Goal: Navigation & Orientation: Find specific page/section

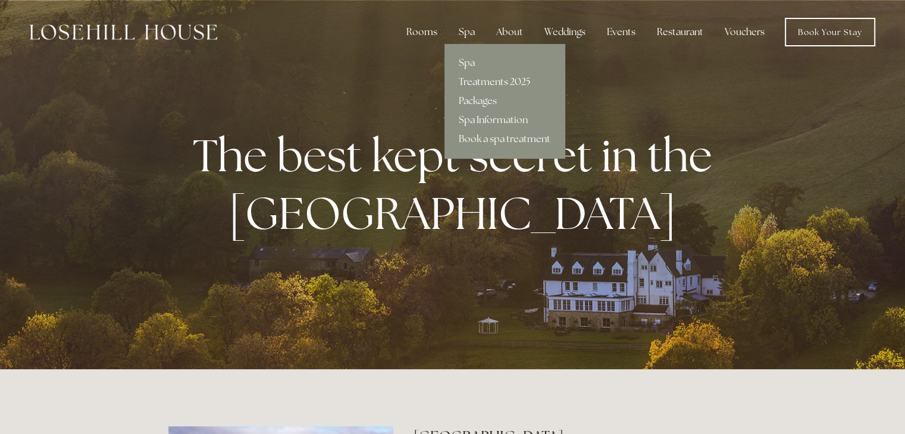
click at [477, 82] on link "Treatments 2025" at bounding box center [505, 82] width 120 height 19
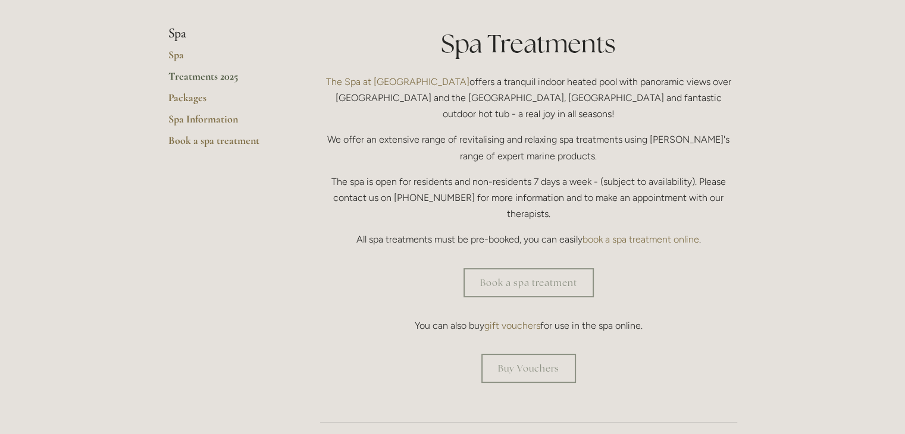
scroll to position [278, 0]
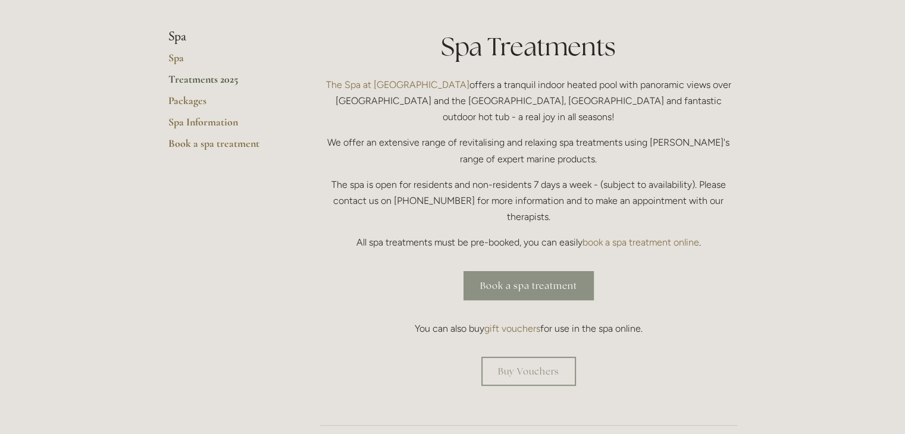
click at [551, 271] on link "Book a spa treatment" at bounding box center [529, 285] width 130 height 29
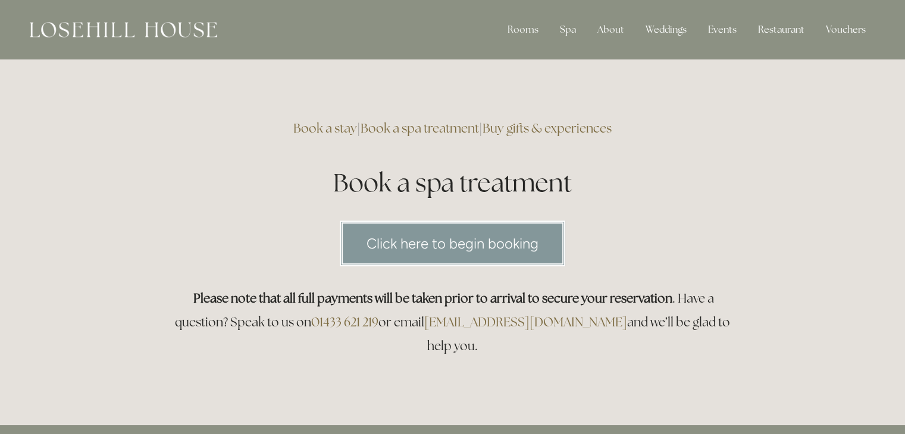
scroll to position [4, 0]
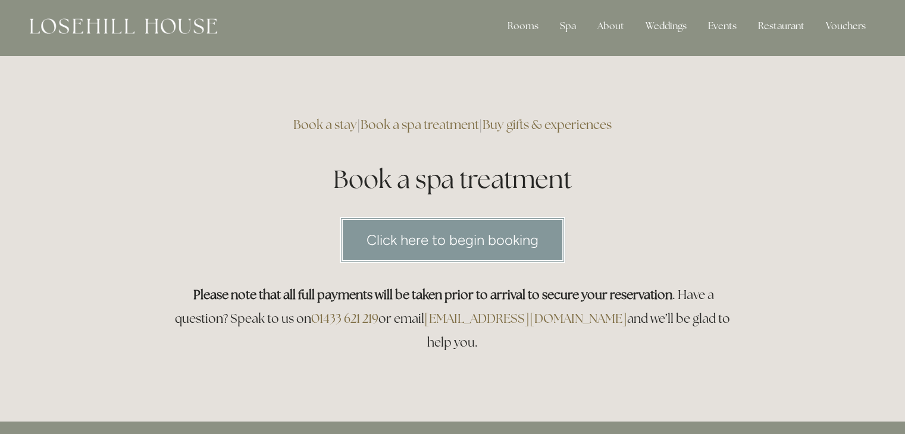
click at [464, 243] on link "Click here to begin booking" at bounding box center [453, 240] width 226 height 46
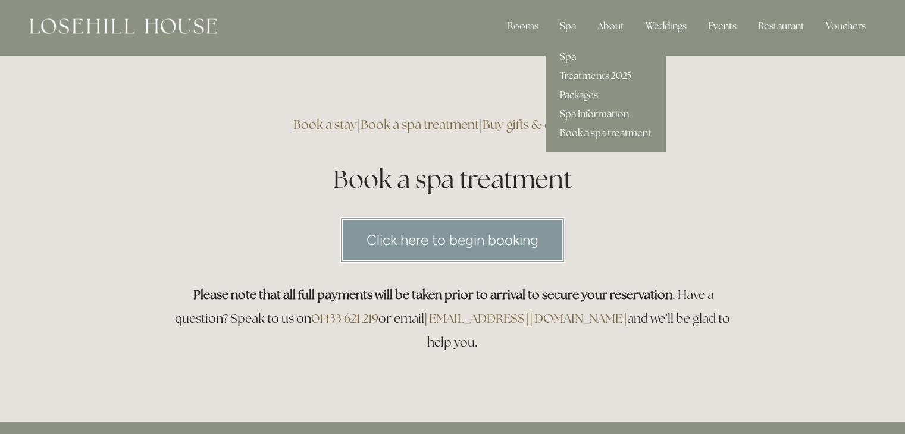
click at [592, 115] on link "Spa Information" at bounding box center [606, 114] width 120 height 19
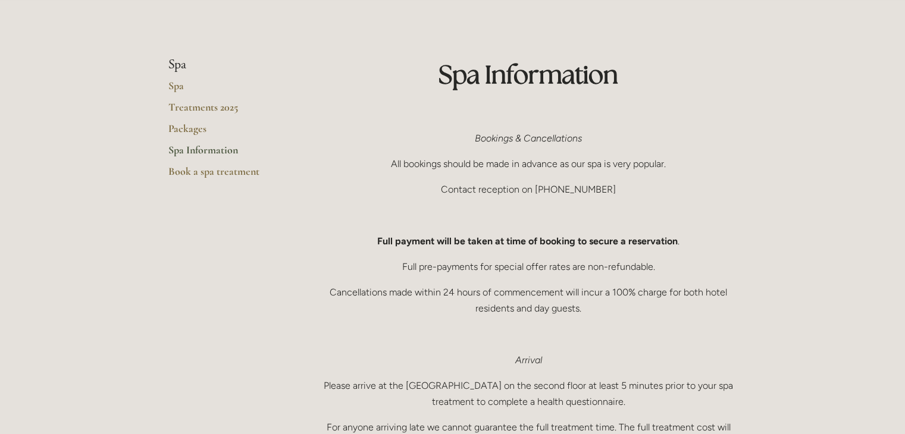
scroll to position [63, 0]
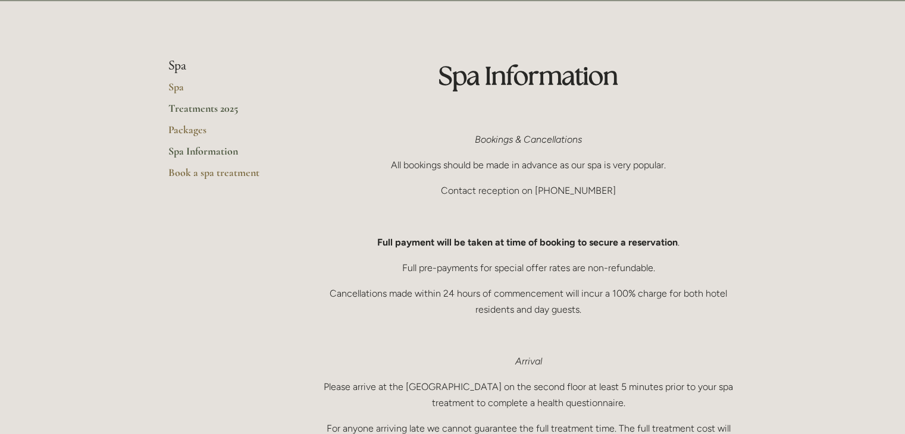
click at [212, 110] on link "Treatments 2025" at bounding box center [225, 112] width 114 height 21
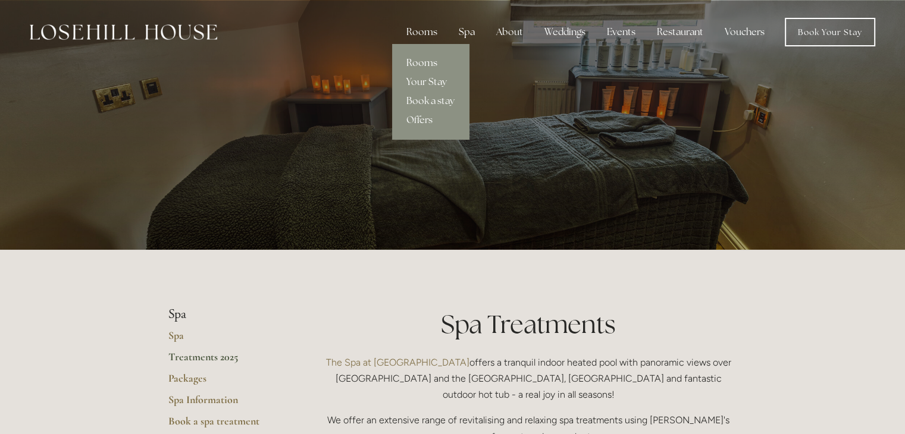
click at [426, 64] on link "Rooms" at bounding box center [430, 63] width 77 height 19
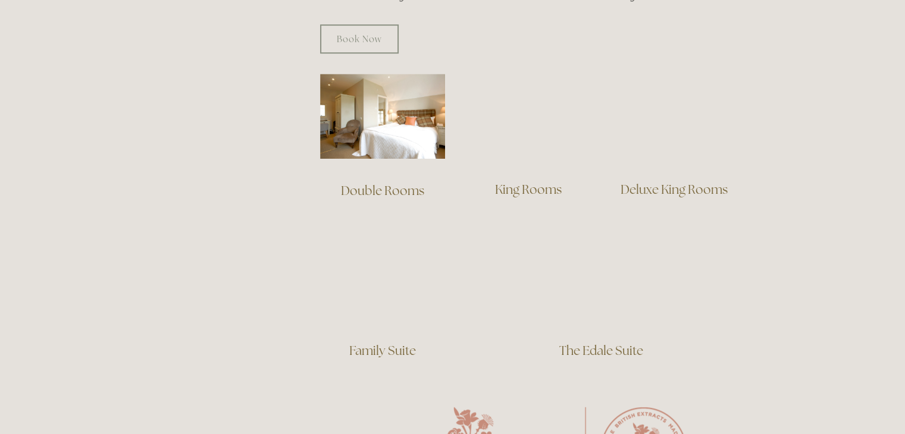
scroll to position [799, 0]
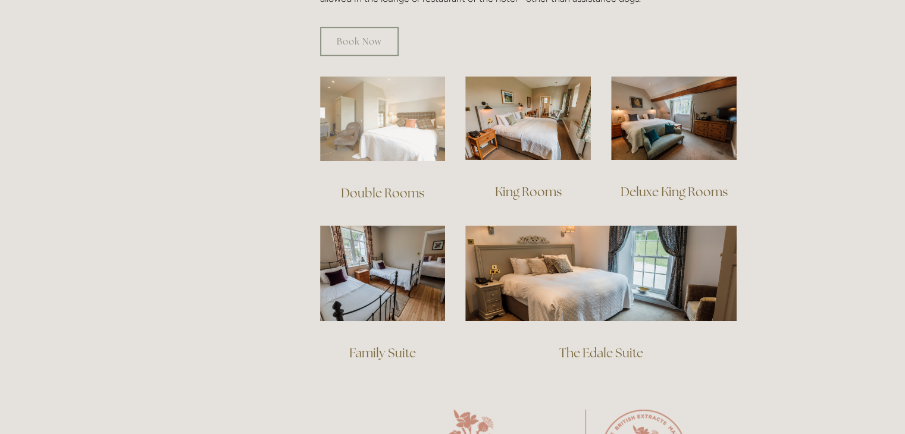
click at [369, 95] on img at bounding box center [383, 118] width 126 height 85
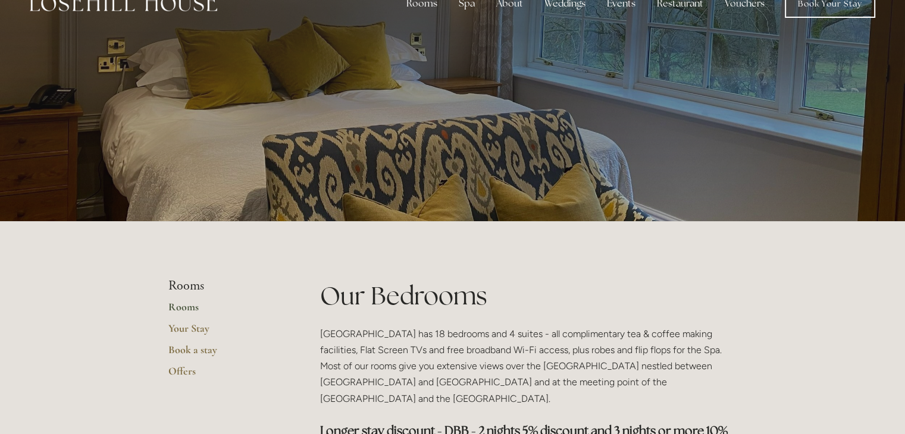
scroll to position [0, 0]
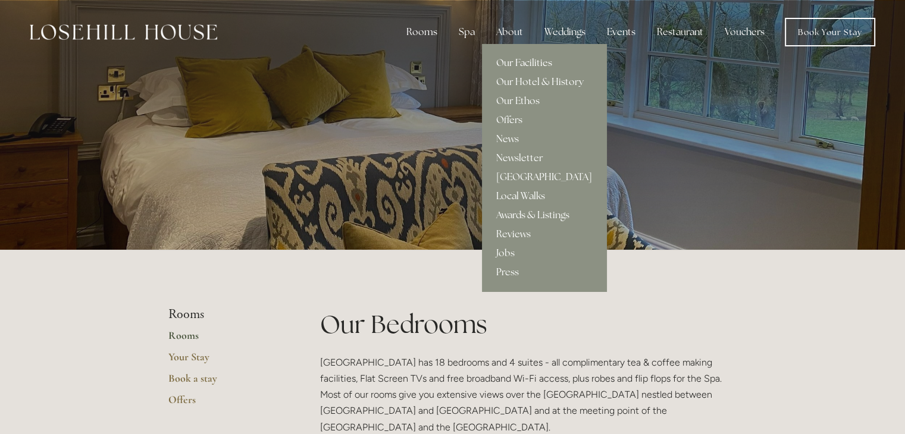
click at [521, 59] on link "Our Facilities" at bounding box center [544, 63] width 124 height 19
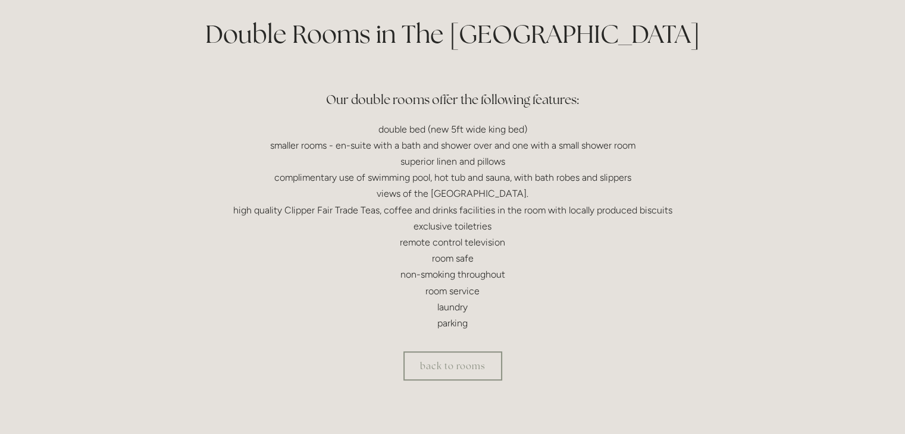
scroll to position [290, 0]
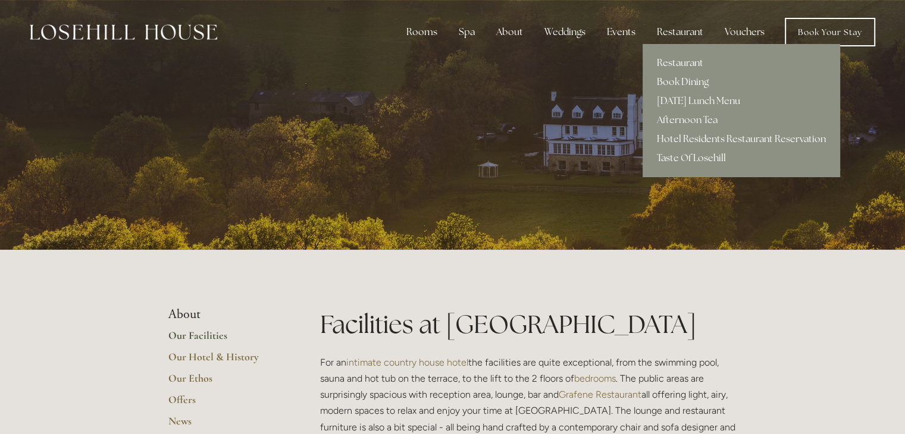
click at [688, 60] on link "Restaurant" at bounding box center [742, 63] width 198 height 19
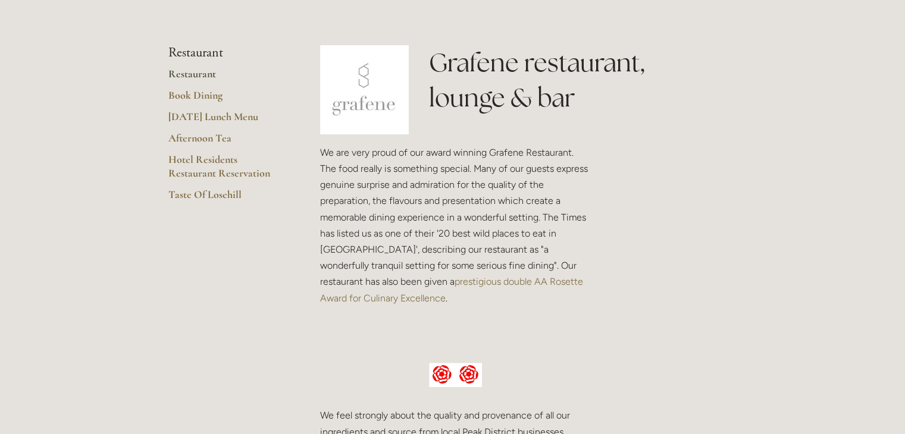
scroll to position [79, 0]
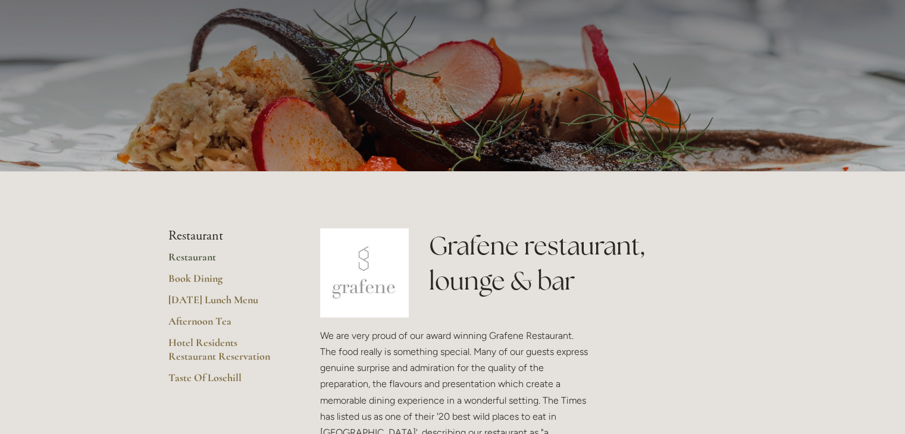
click at [191, 255] on link "Restaurant" at bounding box center [225, 261] width 114 height 21
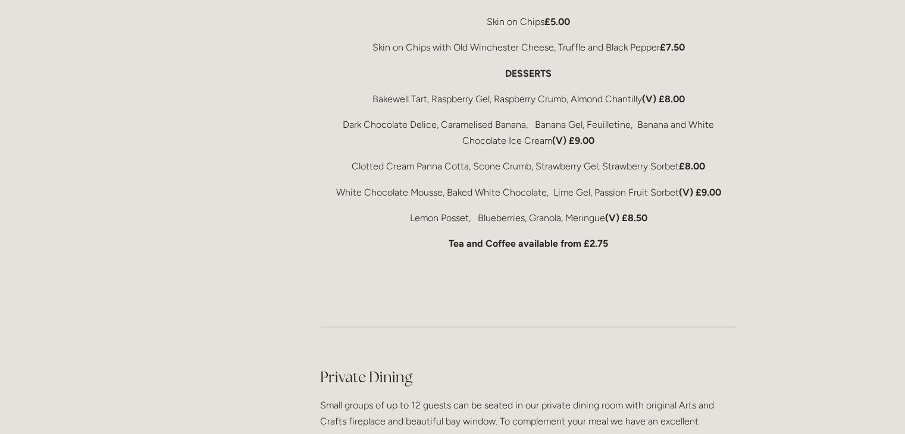
scroll to position [2529, 0]
